Goal: Book appointment/travel/reservation

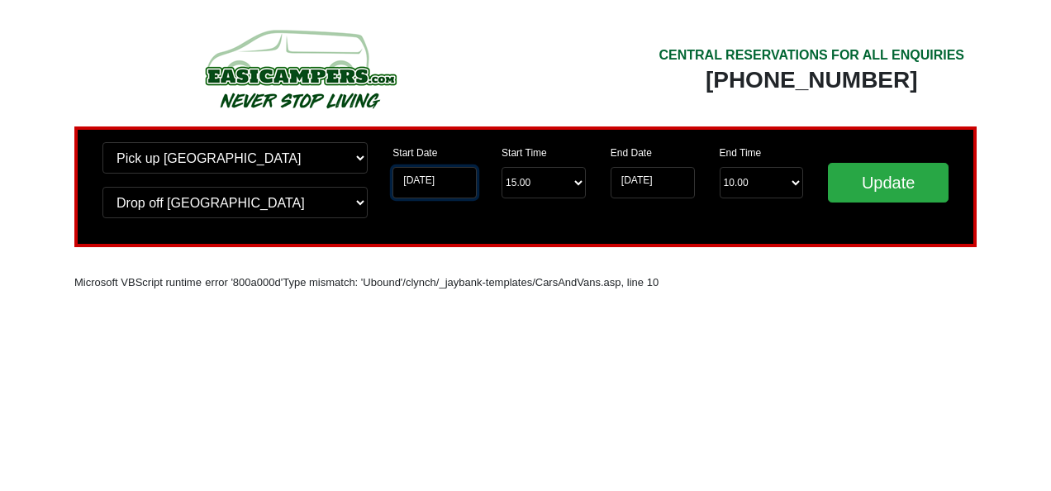
click at [433, 177] on input "[DATE]" at bounding box center [435, 182] width 84 height 31
click at [426, 179] on input "[DATE]" at bounding box center [435, 182] width 84 height 31
click at [436, 152] on div "Start Date [DATE]" at bounding box center [435, 170] width 84 height 56
click at [576, 184] on select "Start Time 15.00 -------- 11.00 am ([DATE] & [DATE] Only) 12.00 pm ([DATE]) 13.…" at bounding box center [544, 182] width 84 height 31
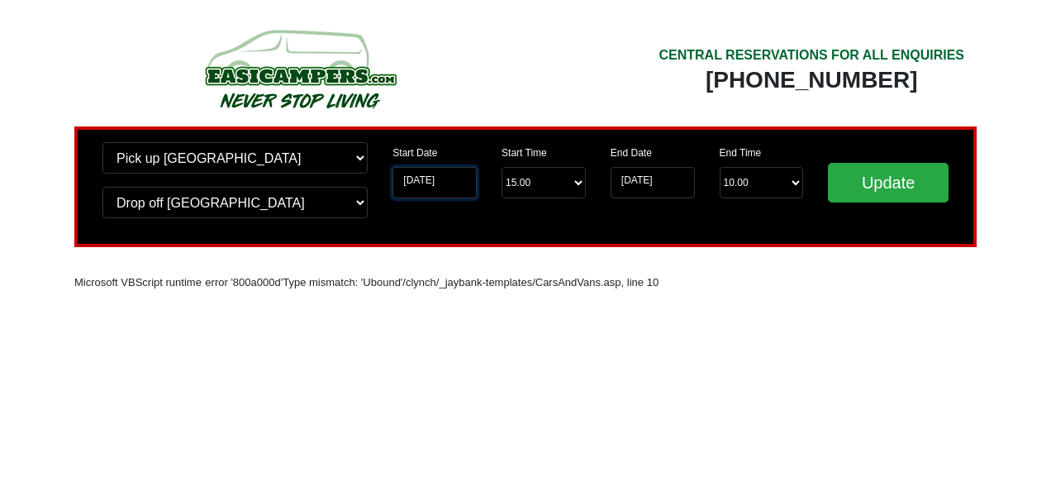
click at [412, 177] on input "[DATE]" at bounding box center [435, 182] width 84 height 31
click at [426, 145] on div "Start Date [DATE]" at bounding box center [435, 170] width 84 height 56
click at [894, 188] on input "Update" at bounding box center [888, 183] width 121 height 40
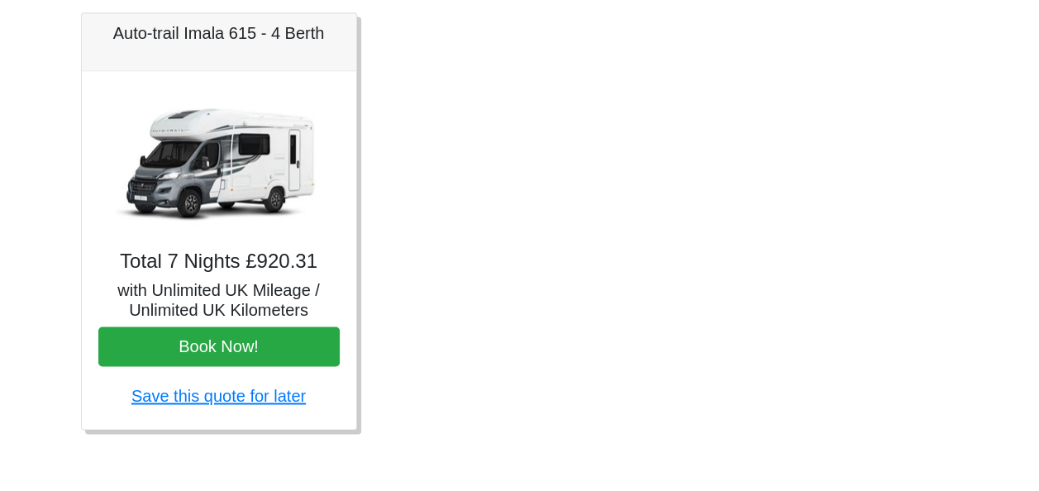
scroll to position [990, 0]
